Goal: Navigation & Orientation: Understand site structure

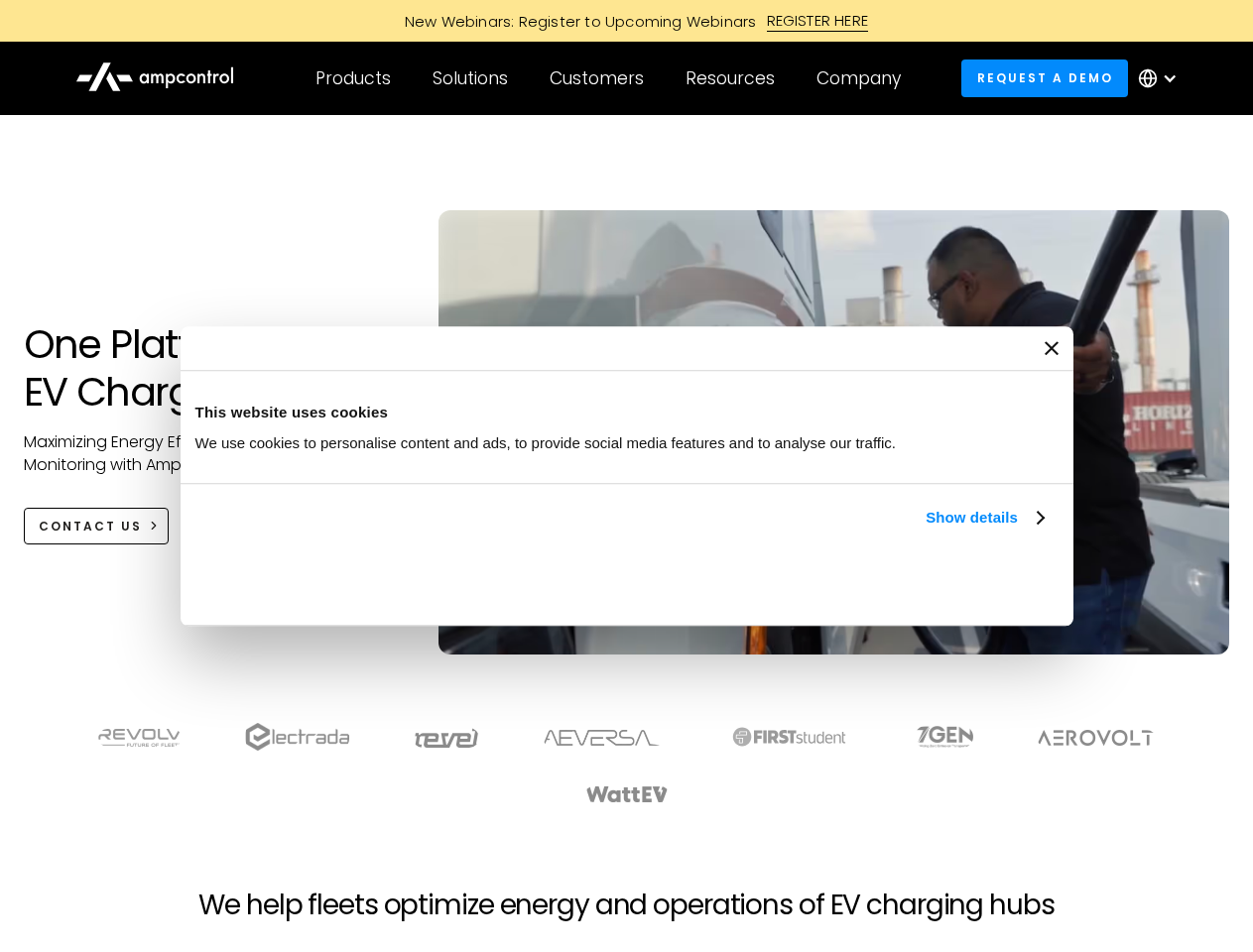
click at [926, 530] on link "Show details" at bounding box center [983, 518] width 117 height 24
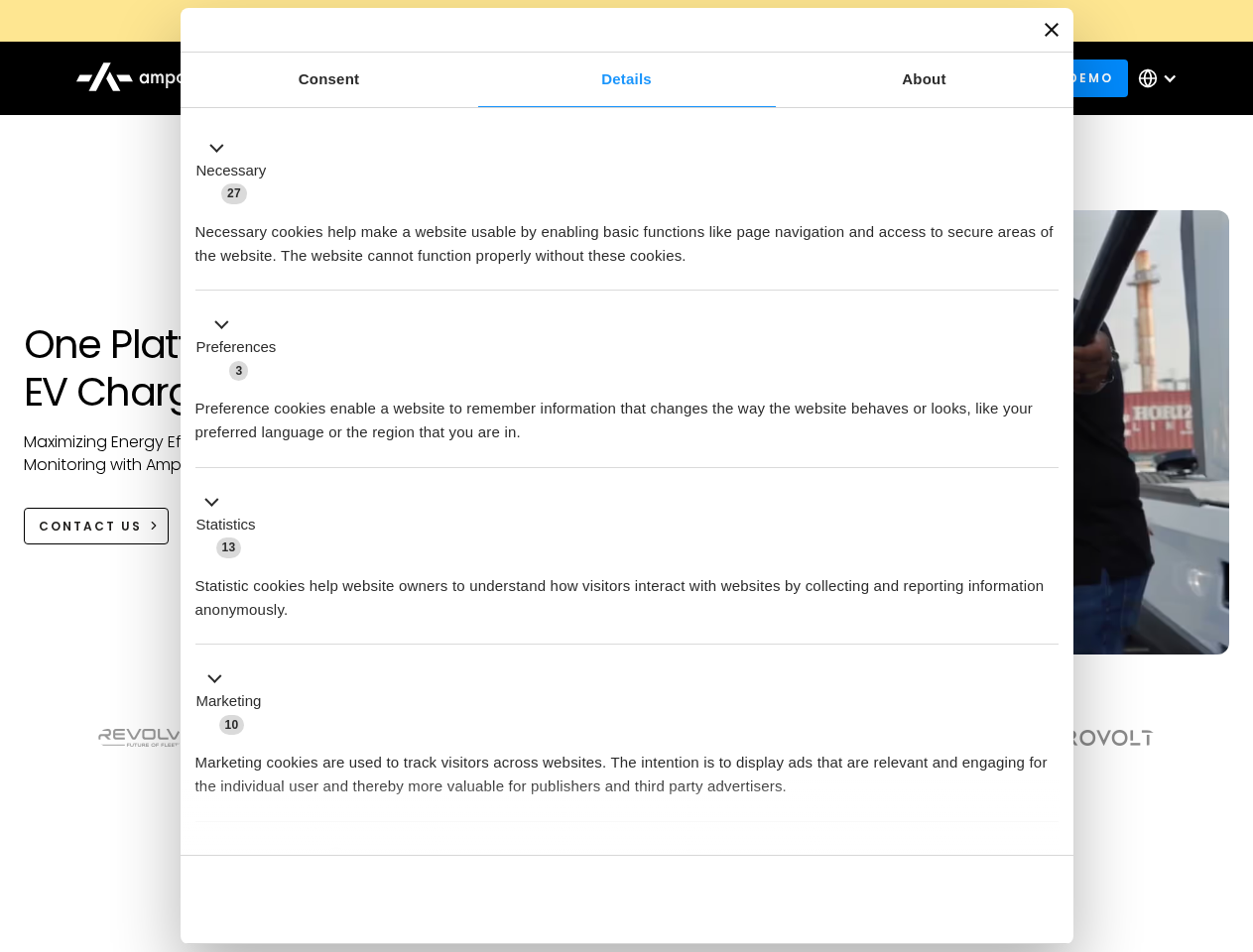
click at [1046, 821] on div "Consent Details [#IABV2SETTINGS#] About This website uses cookies We use cookie…" at bounding box center [627, 476] width 894 height 936
click at [1231, 799] on section at bounding box center [626, 763] width 1253 height 123
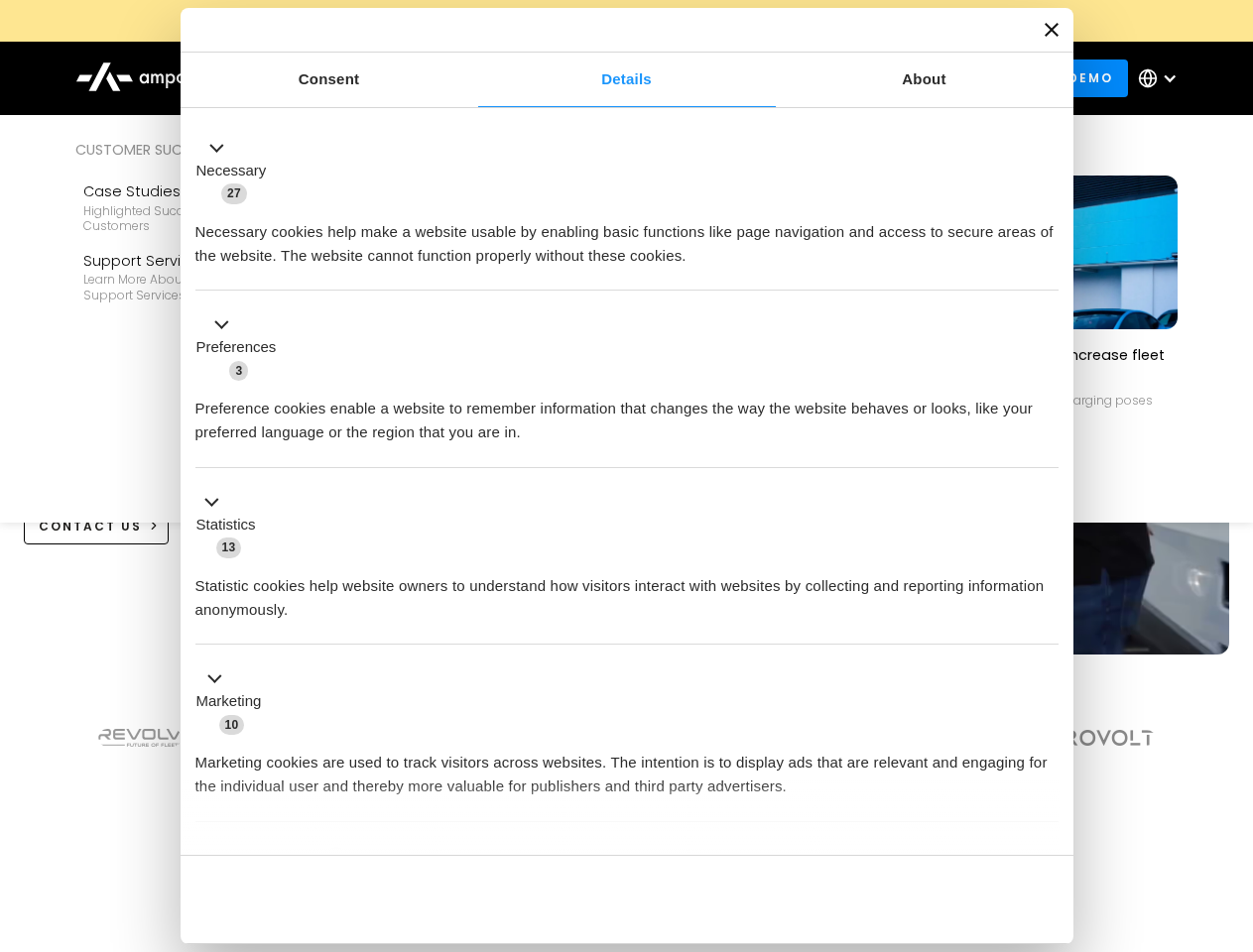
click at [610, 79] on div "Customers" at bounding box center [597, 79] width 94 height 22
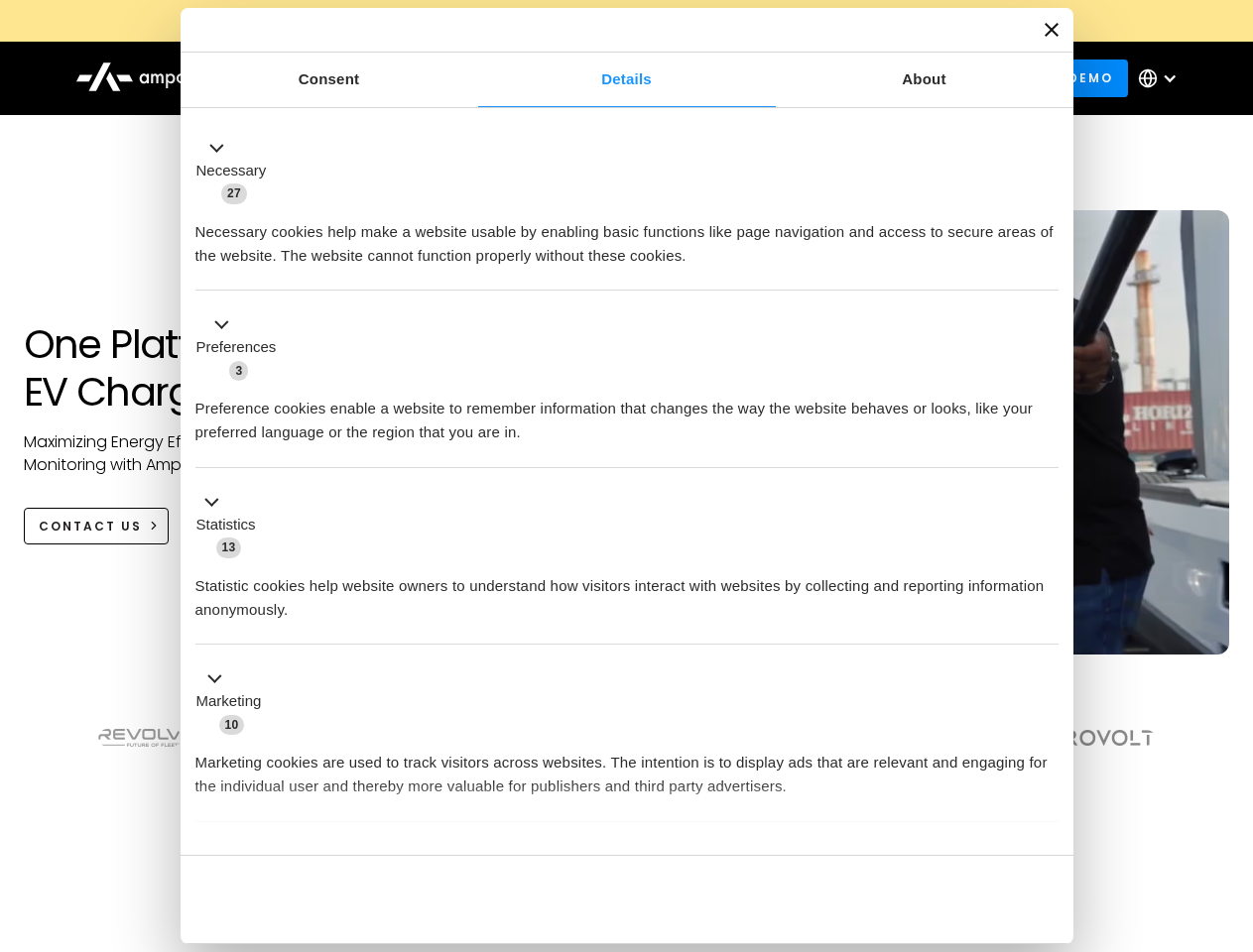
click at [352, 79] on div "Products" at bounding box center [353, 79] width 76 height 22
click at [471, 79] on div "Solutions" at bounding box center [470, 79] width 76 height 22
click at [600, 79] on div "Customers" at bounding box center [597, 79] width 94 height 22
